Goal: Find specific page/section: Find specific page/section

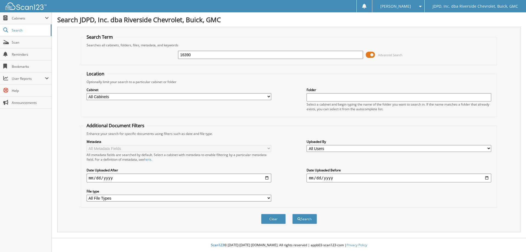
type input "16390"
click at [159, 90] on label "Cabinet" at bounding box center [179, 89] width 185 height 5
click at [153, 92] on div "Cabinet All Cabinets ACCOUNTS PAYABLE AFTERMARKET PRODUCT SALES AUCTION PURCHAS…" at bounding box center [179, 94] width 185 height 14
click at [169, 97] on select "All Cabinets ACCOUNTS PAYABLE AFTERMARKET PRODUCT SALES AUCTION PURCHASES CAR D…" at bounding box center [179, 96] width 185 height 7
select select "31343"
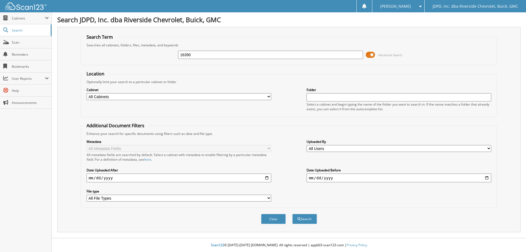
click at [87, 93] on select "All Cabinets ACCOUNTS PAYABLE AFTERMARKET PRODUCT SALES AUCTION PURCHASES CAR D…" at bounding box center [179, 96] width 185 height 7
click at [306, 218] on button "Search" at bounding box center [305, 219] width 25 height 10
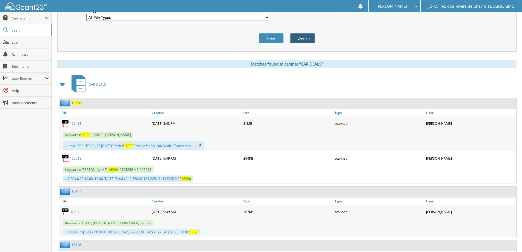
scroll to position [219, 0]
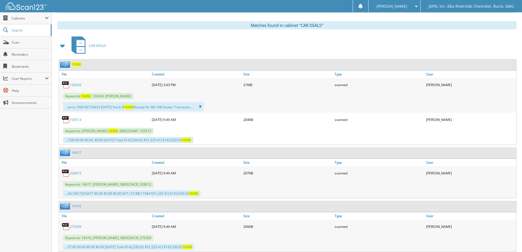
click at [73, 86] on link "120433" at bounding box center [76, 85] width 12 height 5
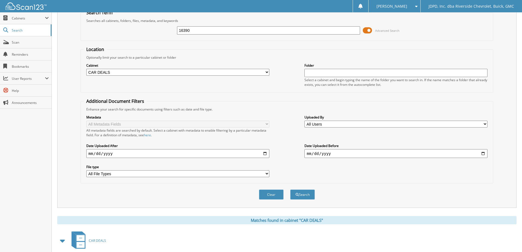
scroll to position [0, 0]
